Goal: Task Accomplishment & Management: Use online tool/utility

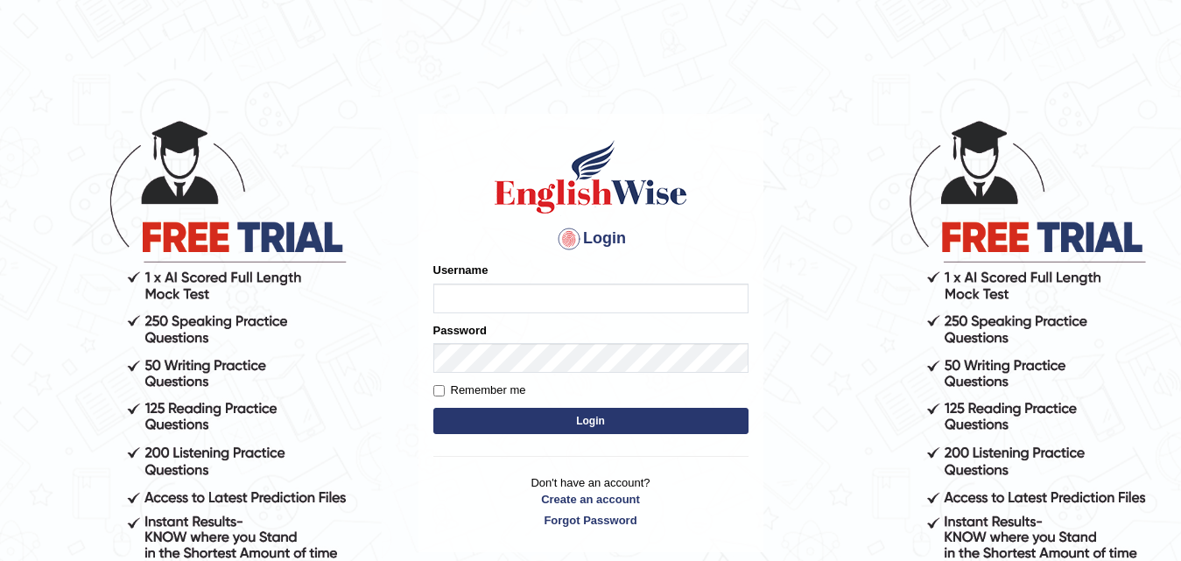
type input "nacani"
click at [441, 391] on input "Remember me" at bounding box center [438, 390] width 11 height 11
checkbox input "true"
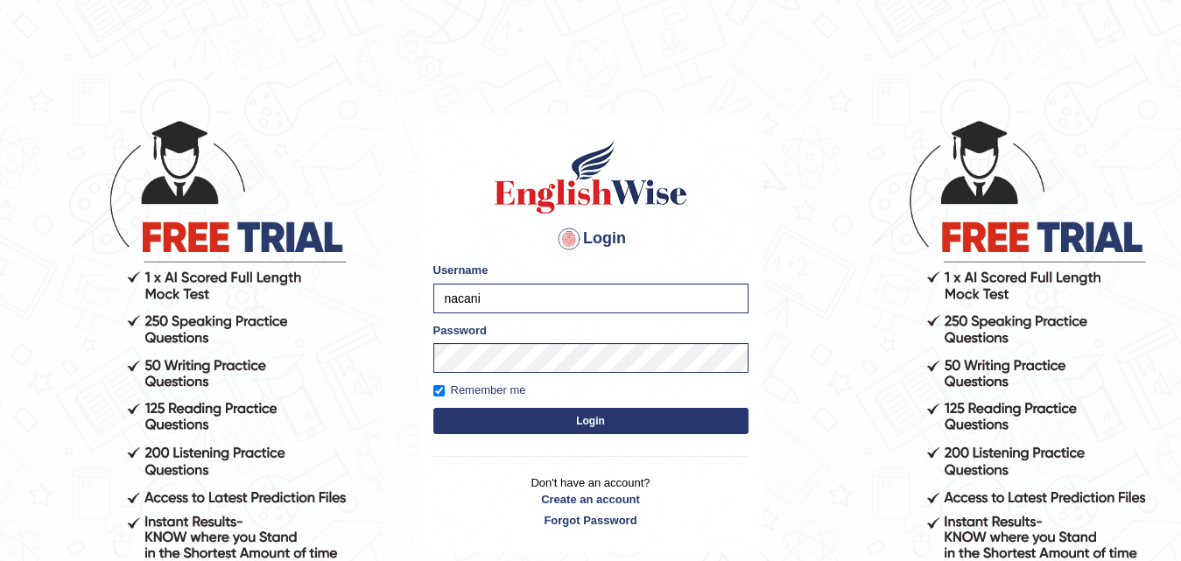
click at [486, 417] on button "Login" at bounding box center [590, 421] width 315 height 26
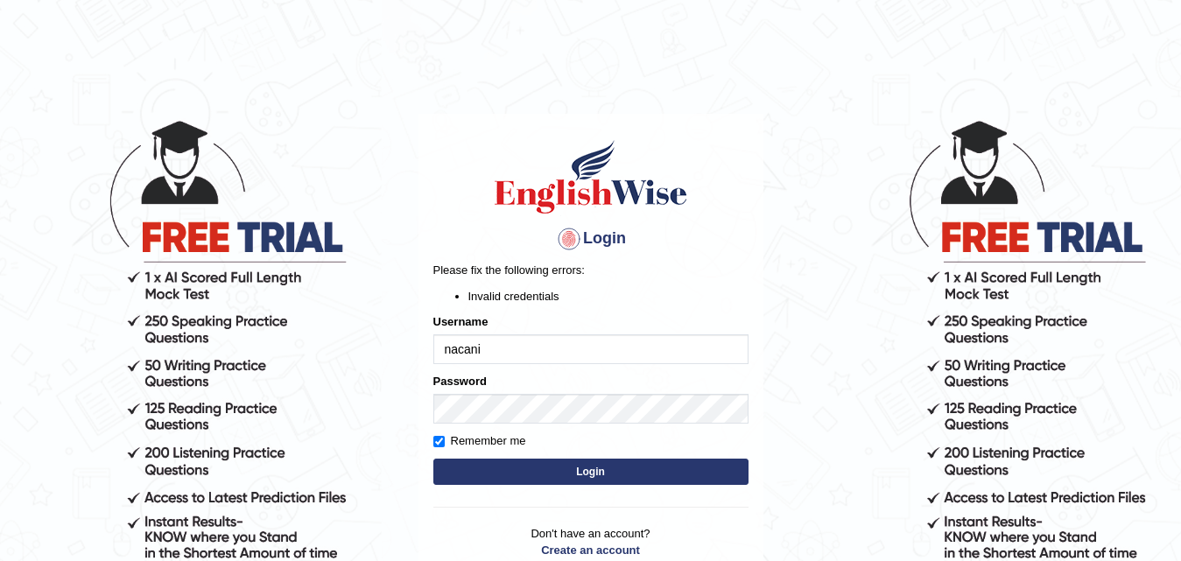
click at [551, 473] on button "Login" at bounding box center [590, 472] width 315 height 26
click at [506, 467] on button "Login" at bounding box center [590, 472] width 315 height 26
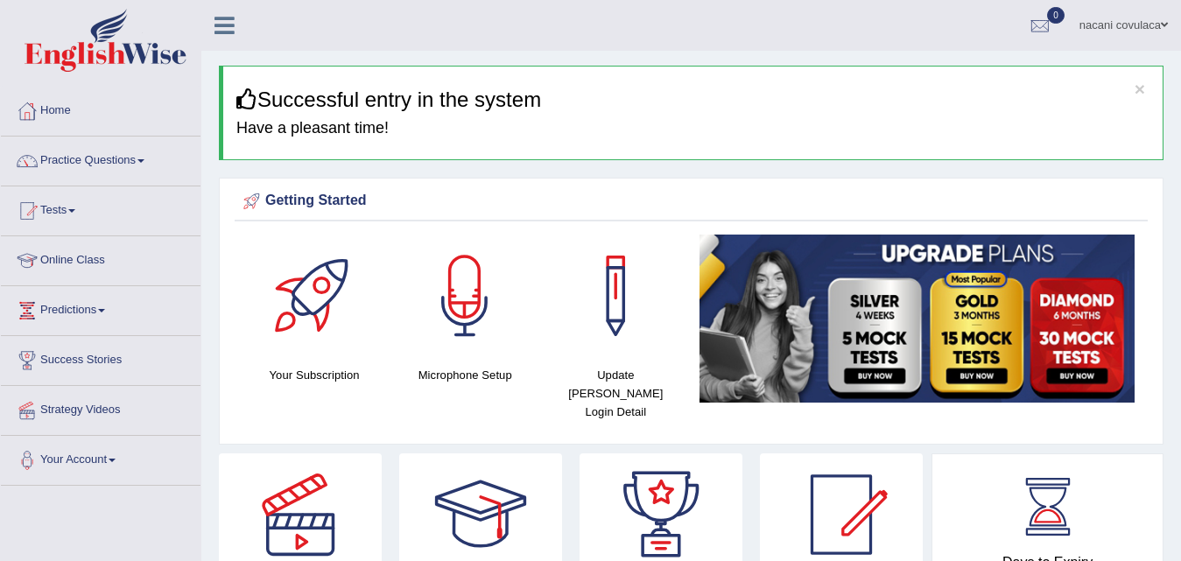
click at [102, 263] on link "Online Class" at bounding box center [101, 258] width 200 height 44
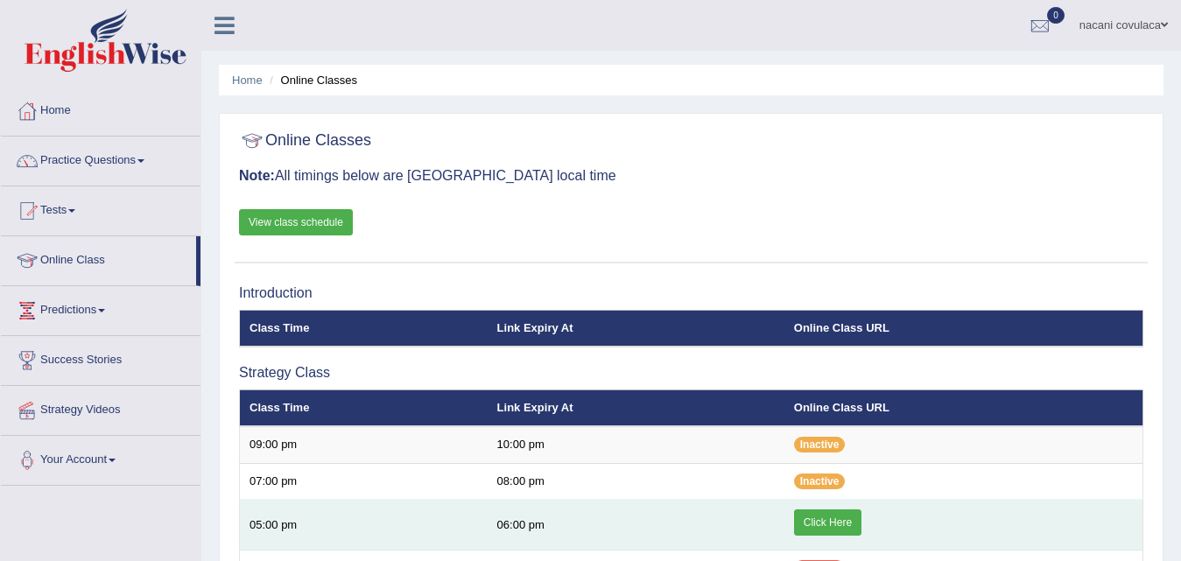
click at [835, 519] on link "Click Here" at bounding box center [827, 522] width 67 height 26
